Goal: Task Accomplishment & Management: Manage account settings

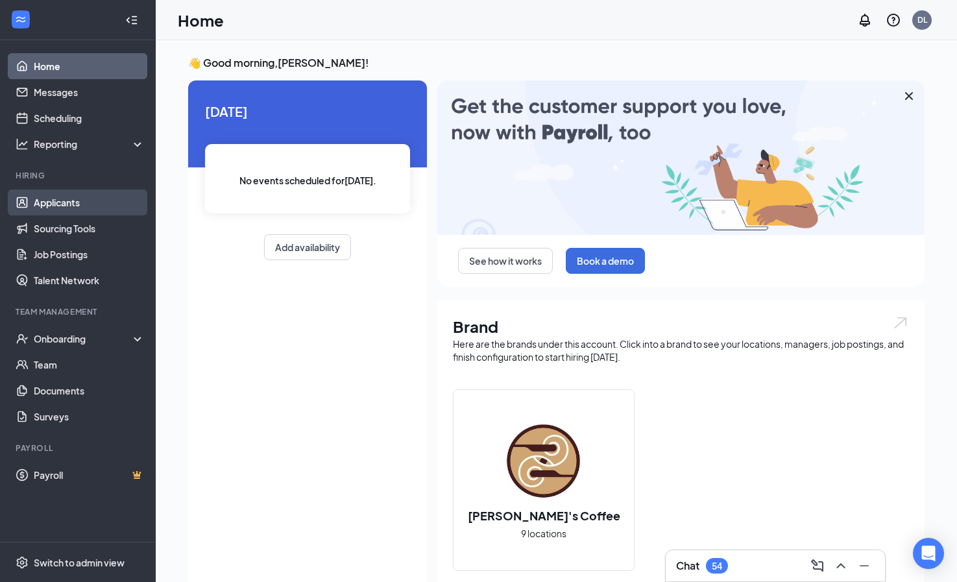
click at [63, 208] on link "Applicants" at bounding box center [89, 202] width 111 height 26
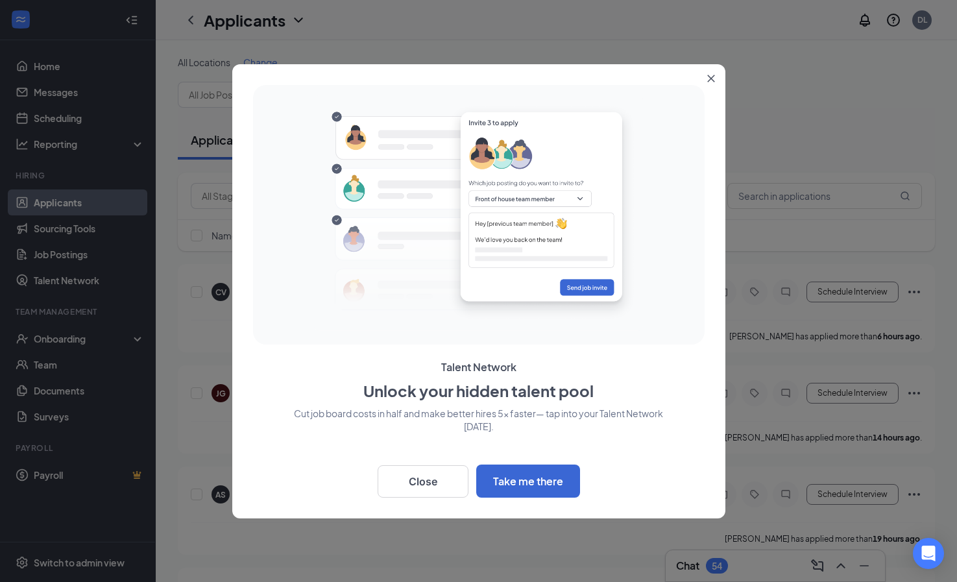
click at [712, 80] on icon "Close" at bounding box center [710, 78] width 7 height 7
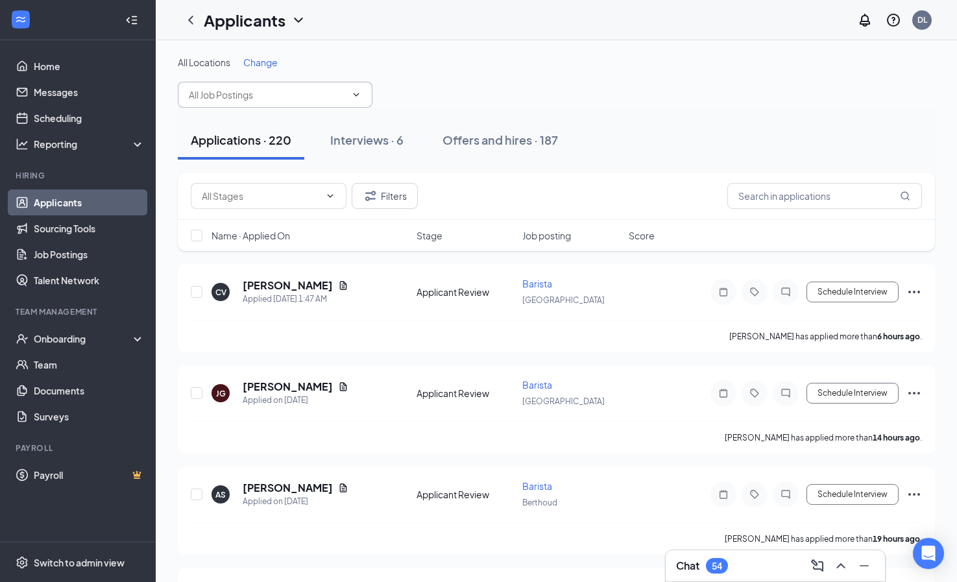
click at [357, 99] on icon "ChevronDown" at bounding box center [356, 95] width 10 height 10
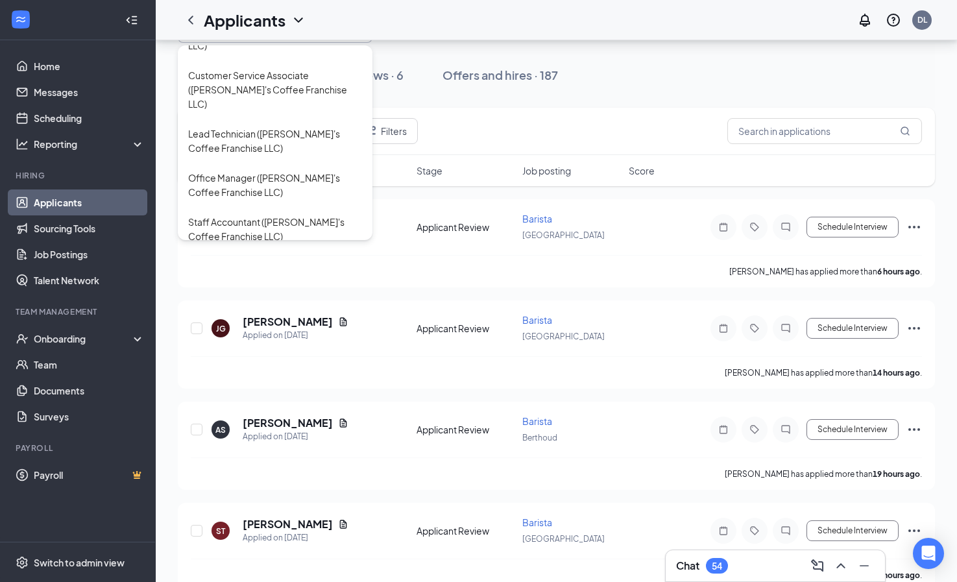
scroll to position [1098, 0]
click at [277, 317] on div "[PERSON_NAME]'s Traveling Trainer ([PERSON_NAME]'s Coffee Franchise LLC)" at bounding box center [275, 338] width 174 height 43
type input "[PERSON_NAME]'s Traveling Trainer ([PERSON_NAME]'s Coffee Franchise LLC)"
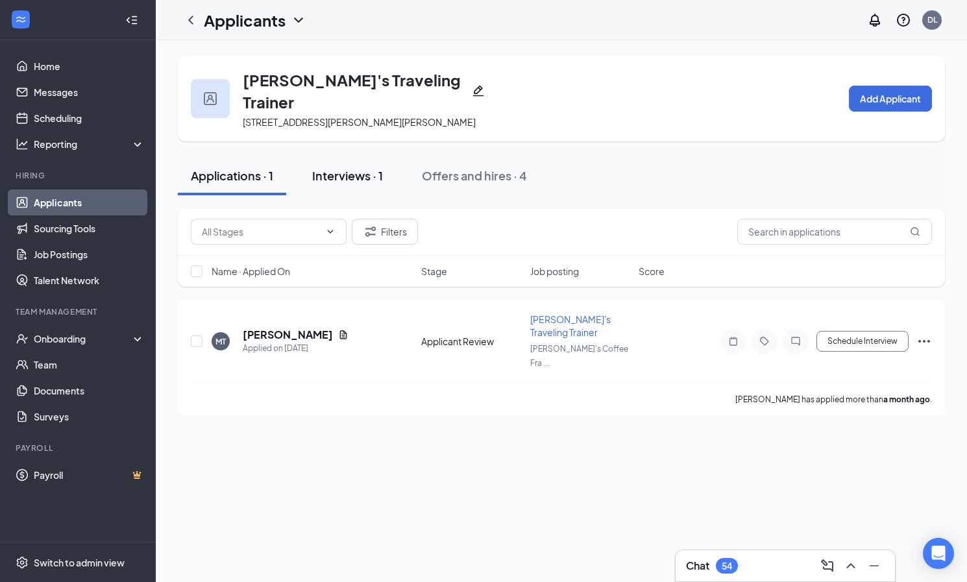
click at [339, 167] on div "Interviews · 1" at bounding box center [347, 175] width 71 height 16
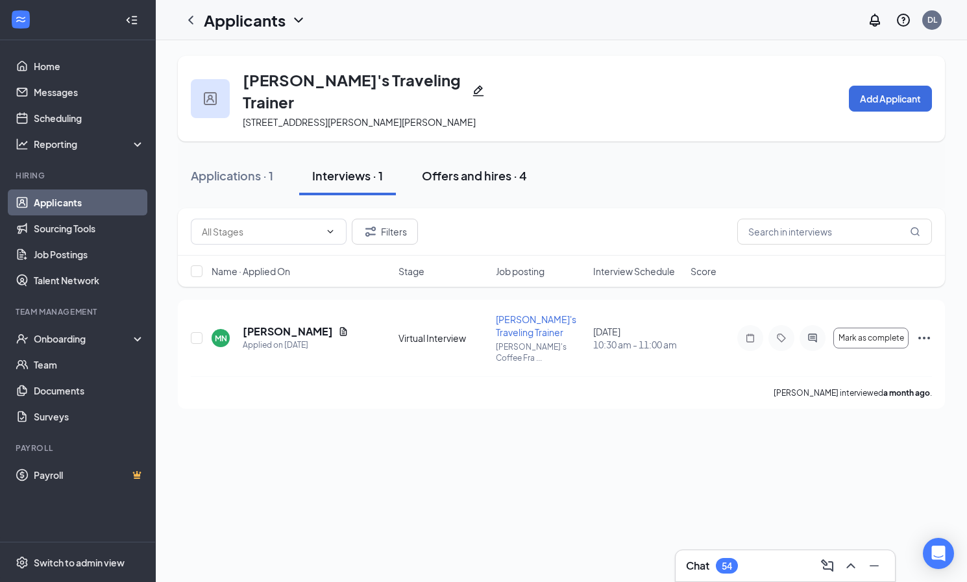
click at [454, 167] on div "Offers and hires · 4" at bounding box center [474, 175] width 105 height 16
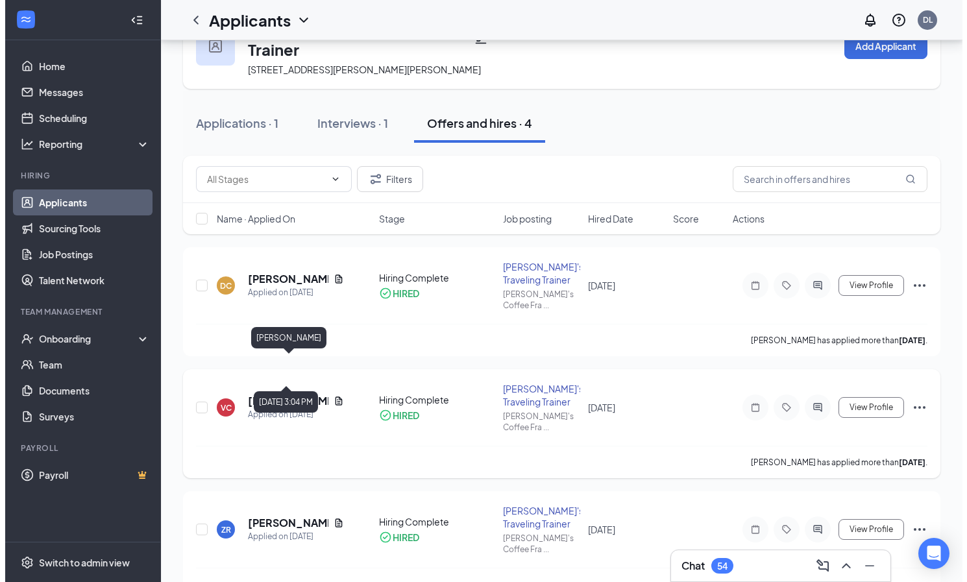
scroll to position [143, 0]
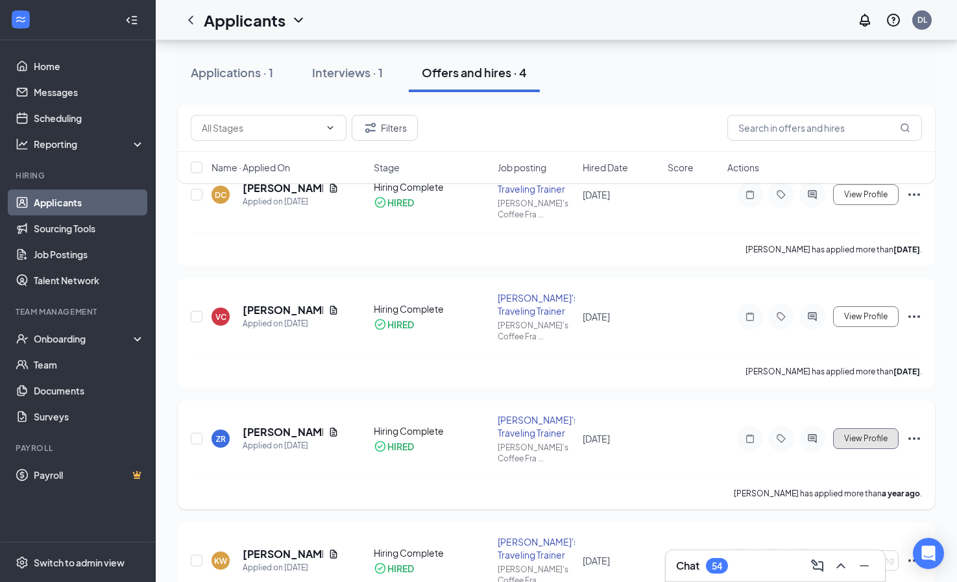
click at [876, 434] on span "View Profile" at bounding box center [865, 438] width 43 height 9
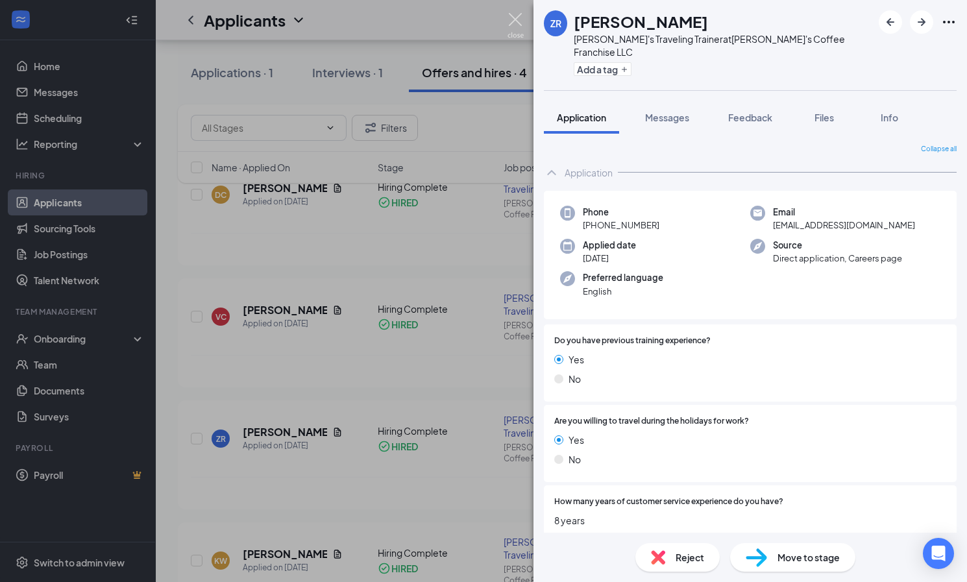
click at [520, 16] on img at bounding box center [515, 25] width 16 height 25
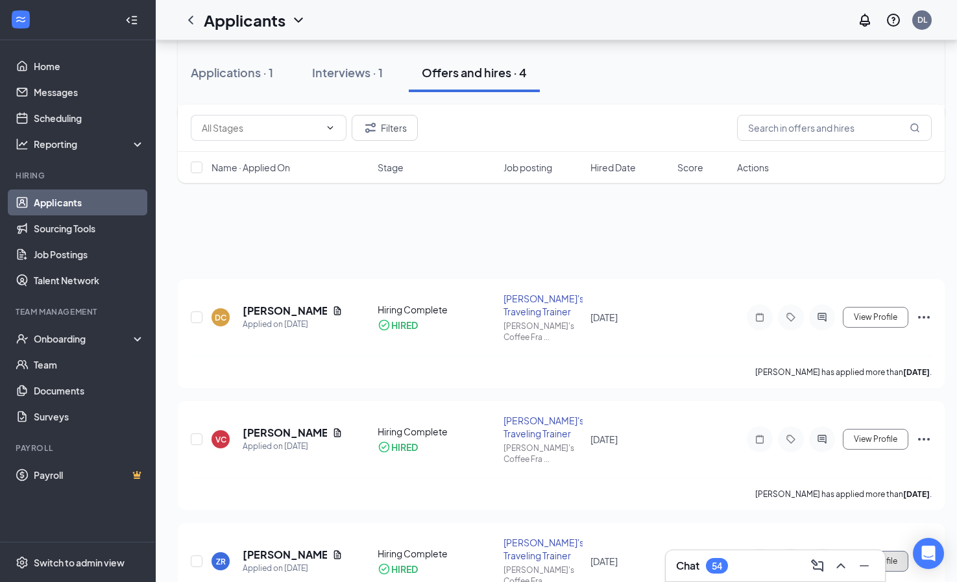
scroll to position [14, 0]
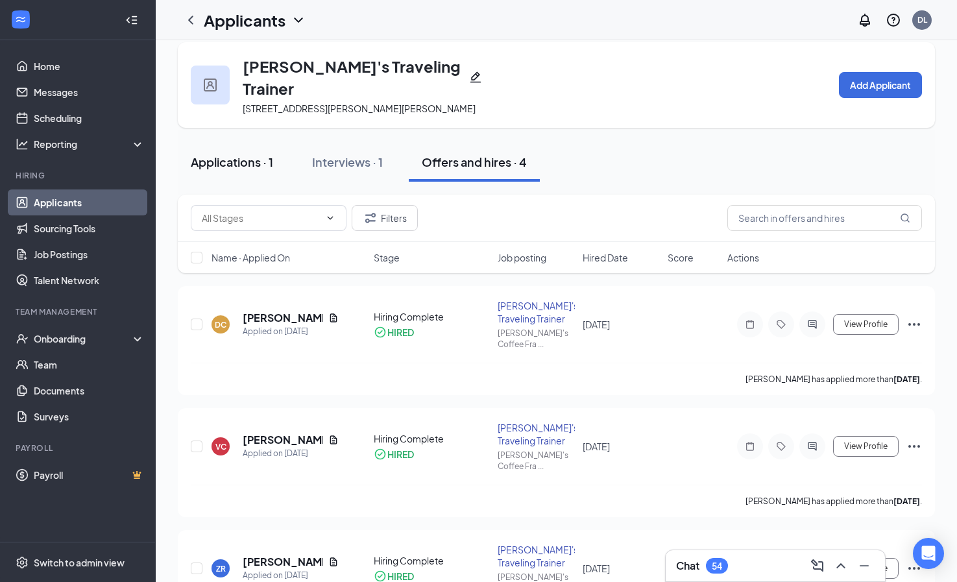
click at [232, 154] on div "Applications · 1" at bounding box center [232, 162] width 82 height 16
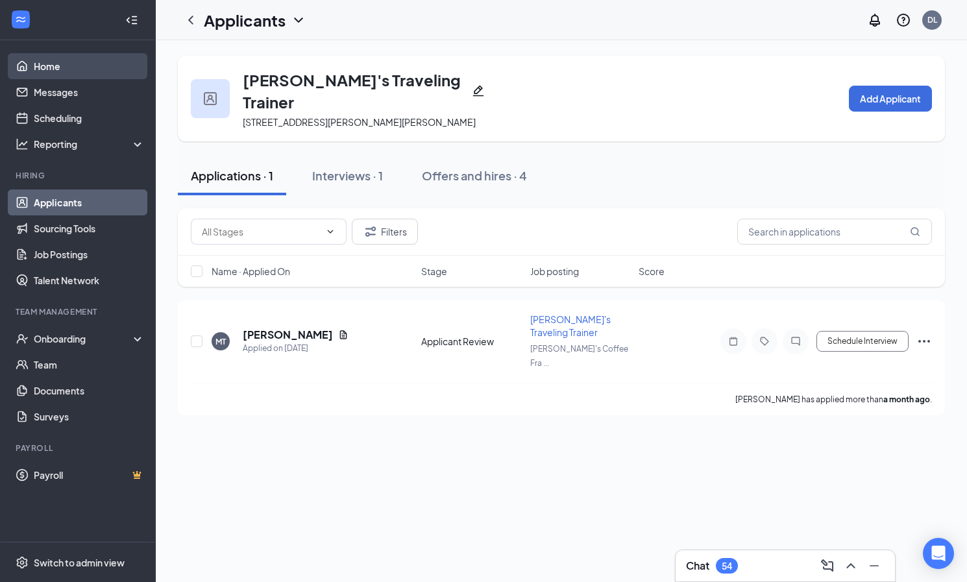
click at [40, 66] on link "Home" at bounding box center [89, 66] width 111 height 26
